Goal: Transaction & Acquisition: Purchase product/service

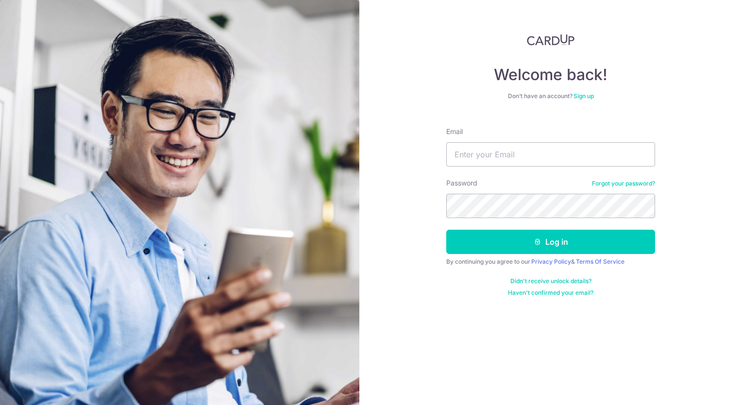
type input "gladys_ong36@yahoo.com.sg"
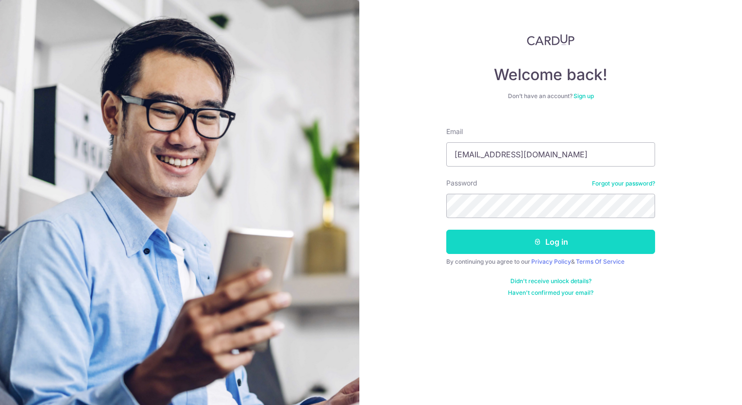
click at [515, 244] on button "Log in" at bounding box center [550, 242] width 209 height 24
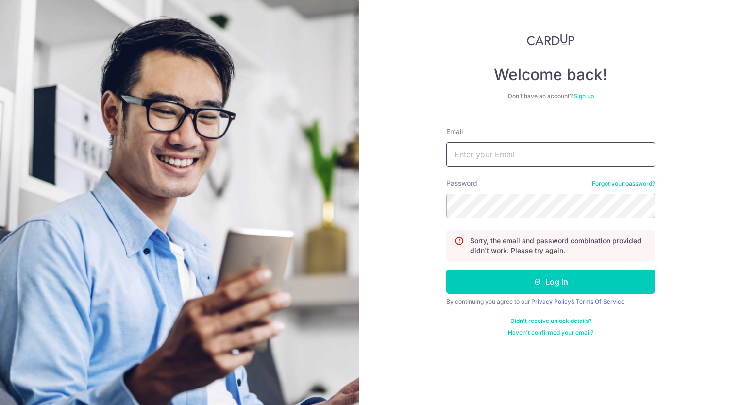
click at [485, 166] on input "Email" at bounding box center [550, 154] width 209 height 24
click at [487, 155] on input "Email" at bounding box center [550, 154] width 209 height 24
type input "[DOMAIN_NAME][EMAIL_ADDRESS][DOMAIN_NAME]"
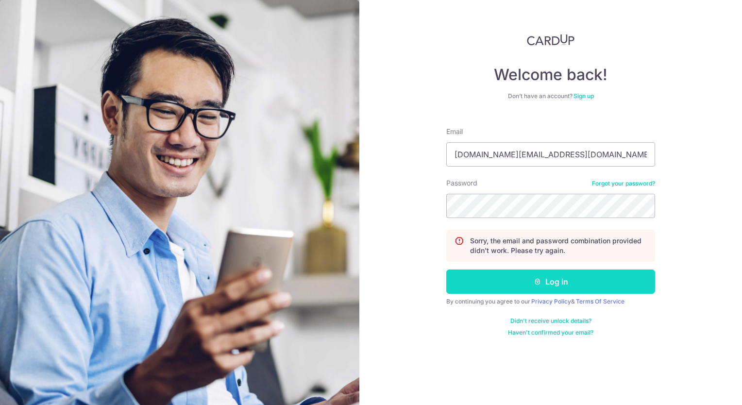
click at [552, 276] on button "Log in" at bounding box center [550, 281] width 209 height 24
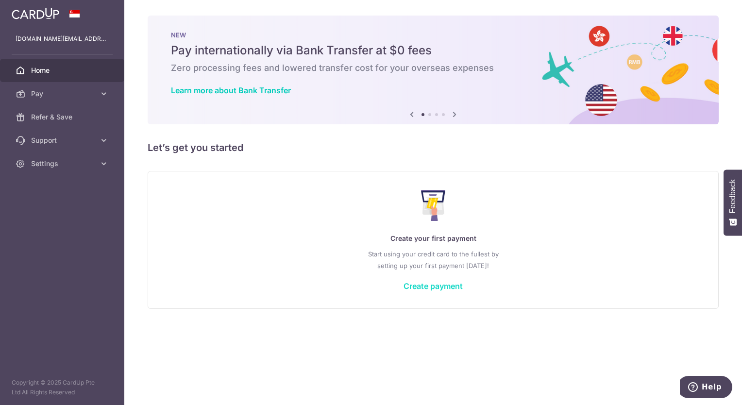
click at [424, 282] on link "Create payment" at bounding box center [432, 286] width 59 height 10
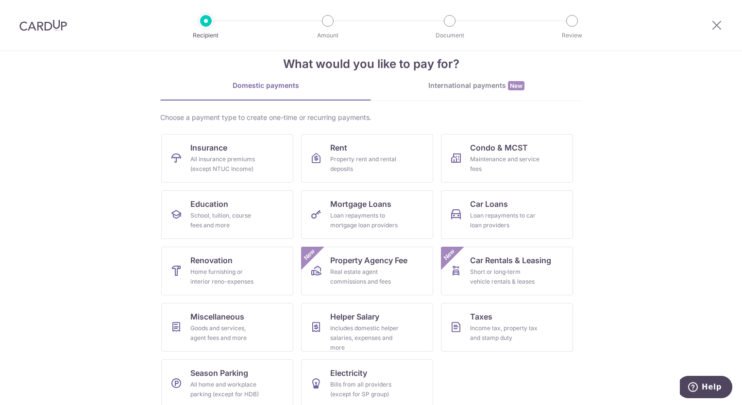
scroll to position [29, 0]
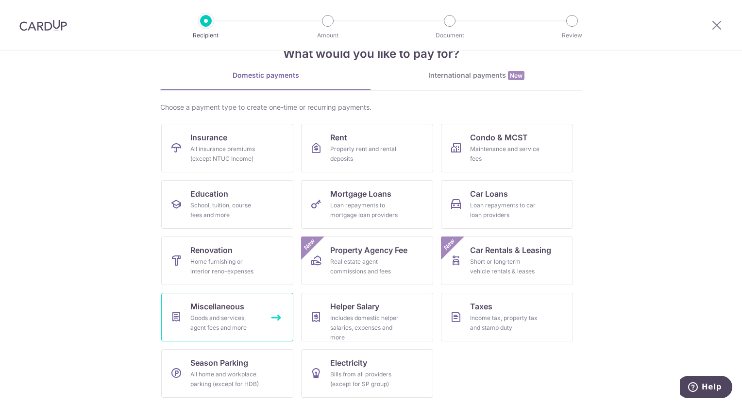
click at [213, 313] on div "Goods and services, agent fees and more" at bounding box center [225, 322] width 70 height 19
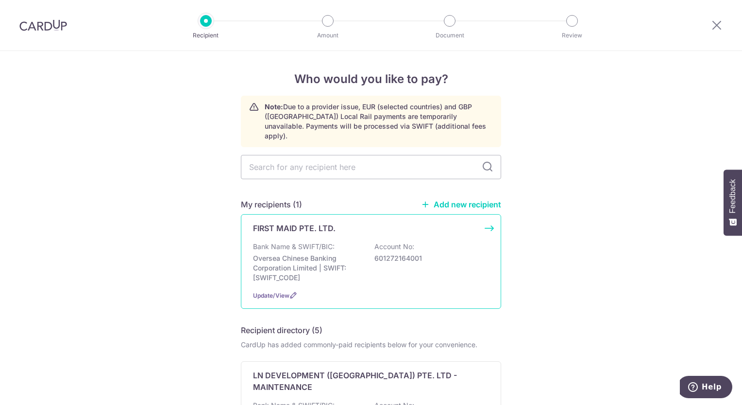
click at [385, 253] on p "601272164001" at bounding box center [428, 258] width 109 height 10
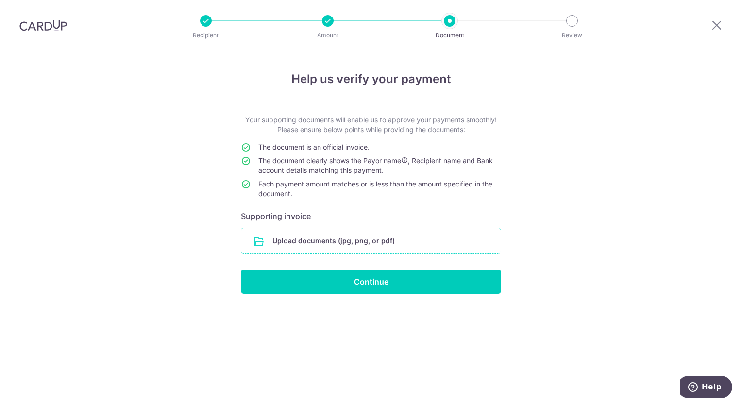
click at [387, 244] on input "file" at bounding box center [370, 240] width 259 height 25
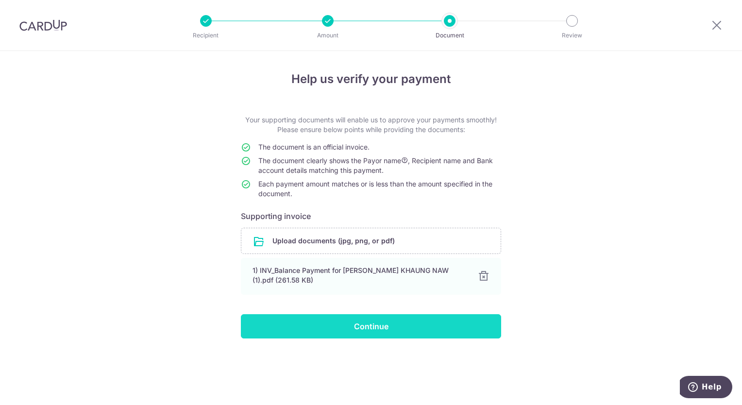
click at [425, 329] on input "Continue" at bounding box center [371, 326] width 260 height 24
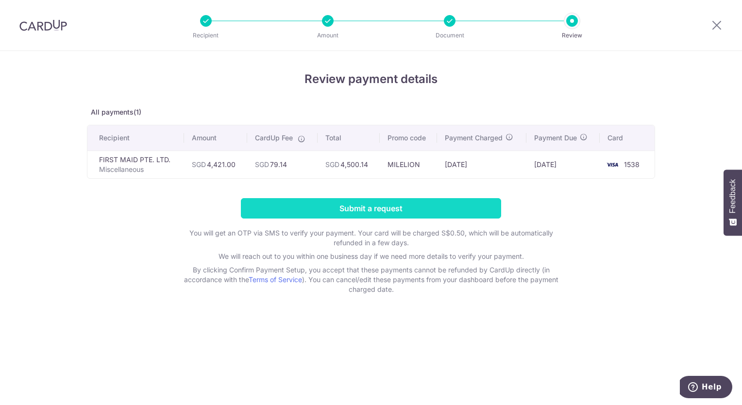
click at [354, 207] on input "Submit a request" at bounding box center [371, 208] width 260 height 20
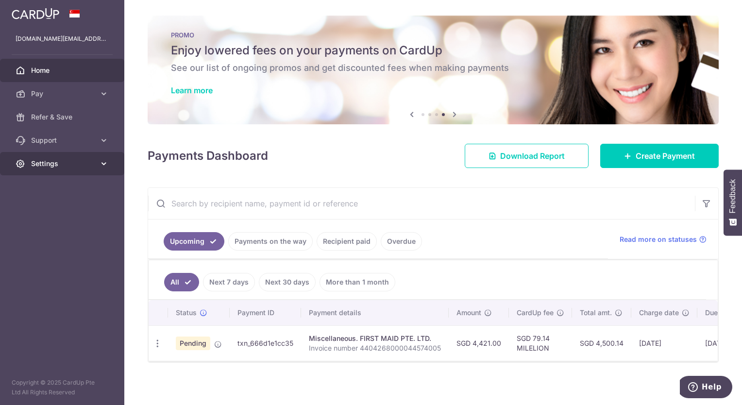
click at [58, 170] on link "Settings" at bounding box center [62, 163] width 124 height 23
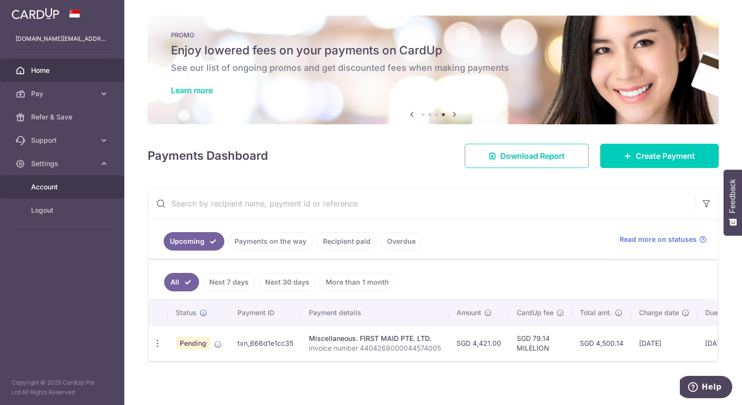
click at [45, 185] on span "Account" at bounding box center [63, 187] width 64 height 10
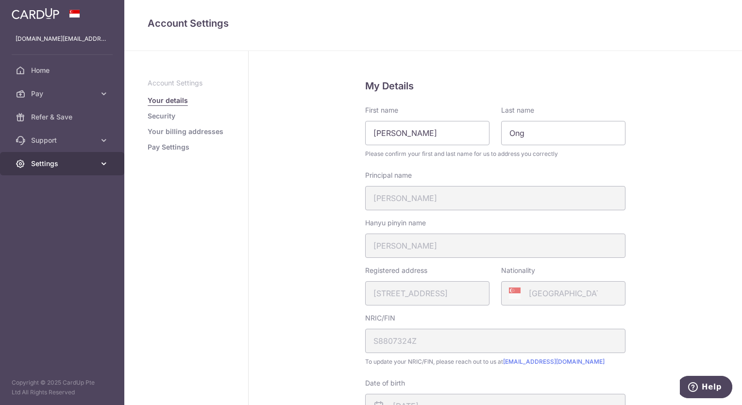
click at [69, 167] on span "Settings" at bounding box center [63, 164] width 64 height 10
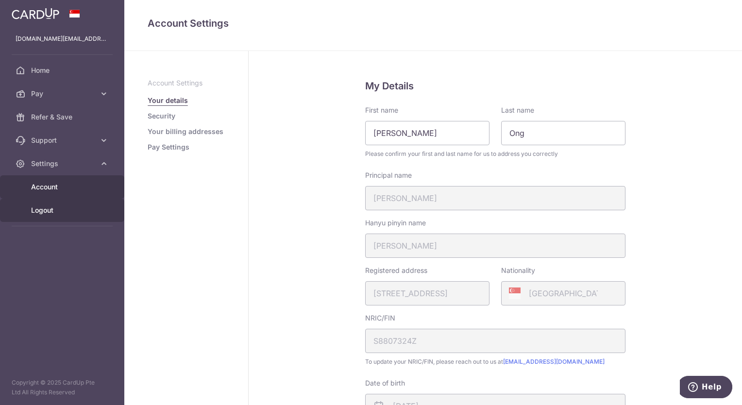
click at [55, 216] on link "Logout" at bounding box center [62, 210] width 124 height 23
